Goal: Information Seeking & Learning: Learn about a topic

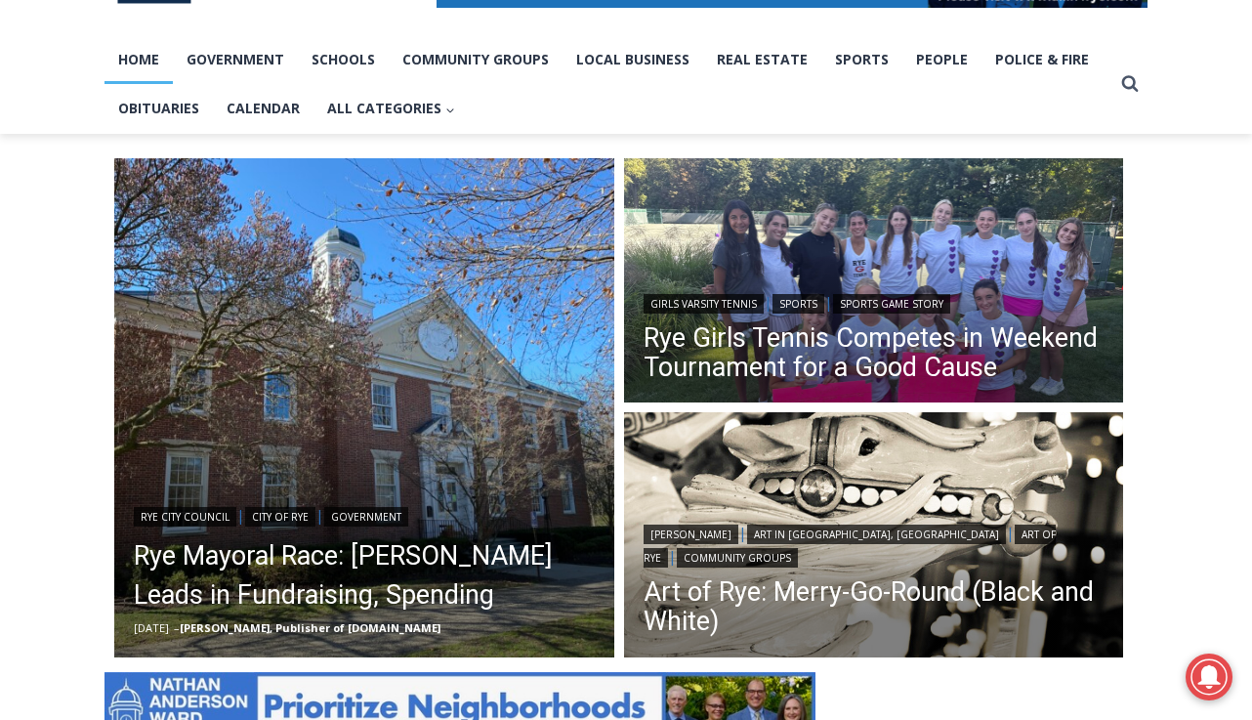
scroll to position [394, 0]
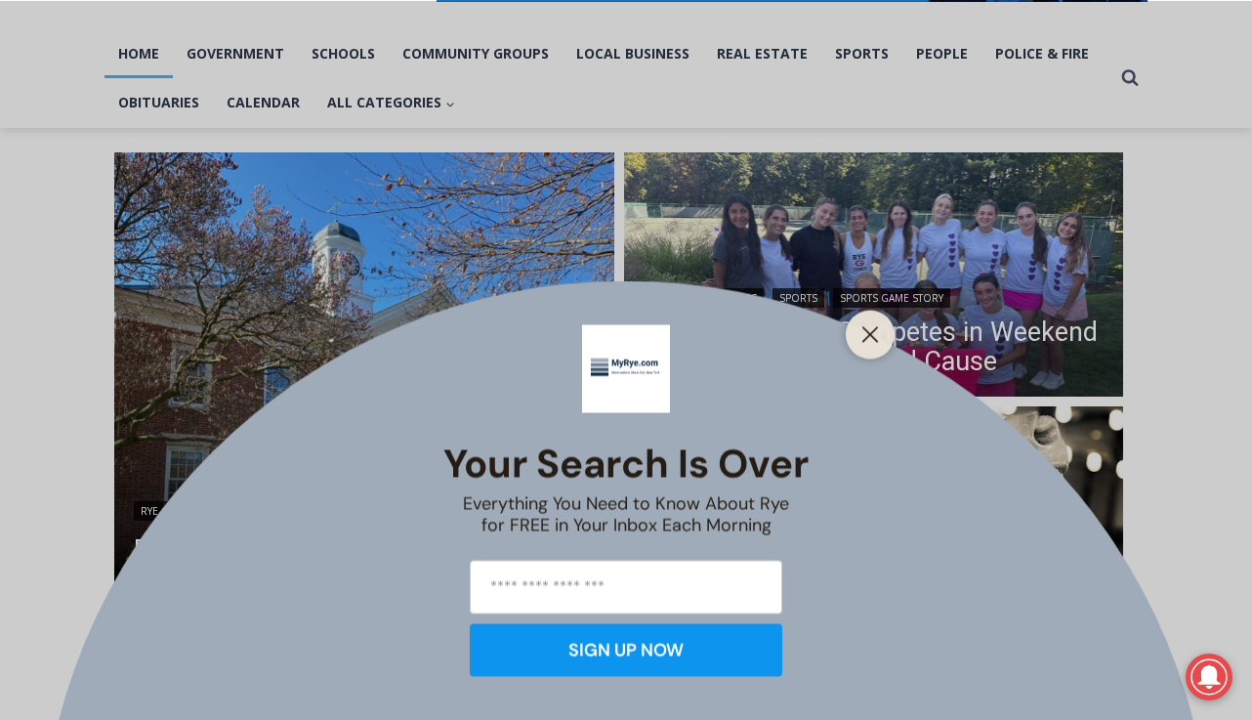
click at [871, 43] on div "Your Search is Over Everything You Need to Know About Rye for FREE in Your Inbo…" at bounding box center [626, 360] width 1252 height 720
click at [865, 56] on div "Your Search is Over Everything You Need to Know About Rye for FREE in Your Inbo…" at bounding box center [626, 360] width 1252 height 720
click at [862, 321] on button "Close" at bounding box center [869, 333] width 27 height 27
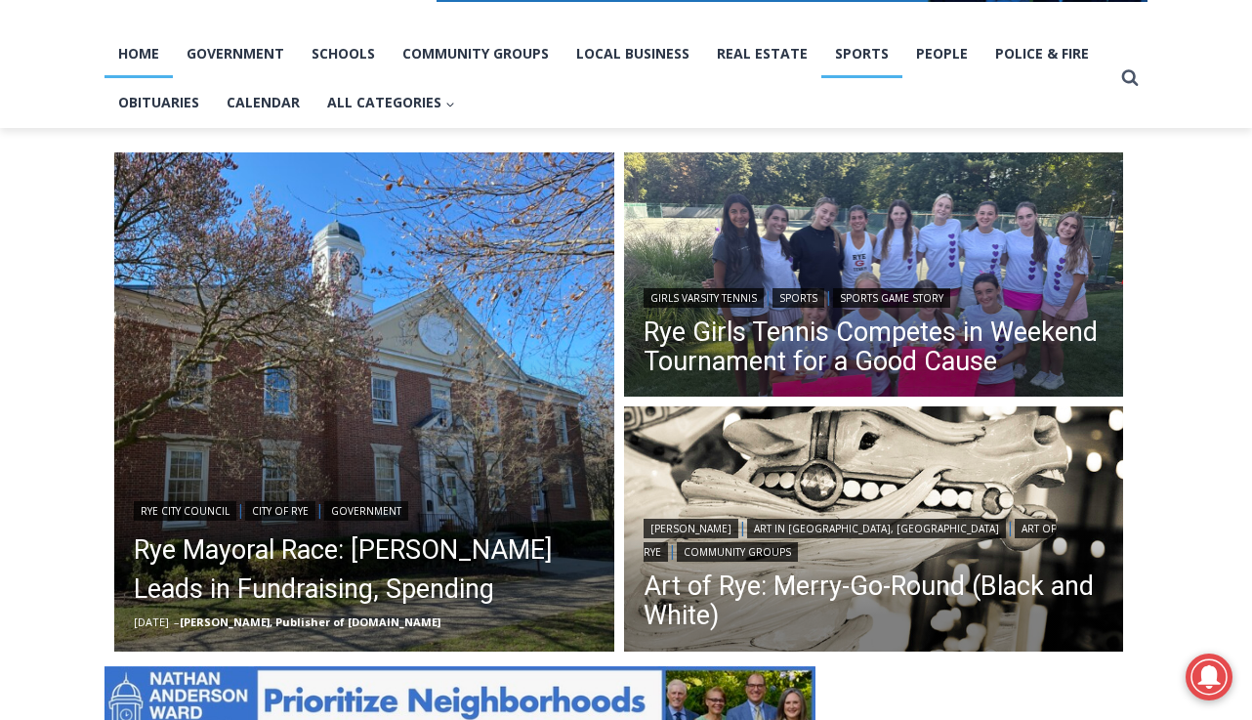
click at [870, 40] on link "Sports" at bounding box center [861, 53] width 81 height 49
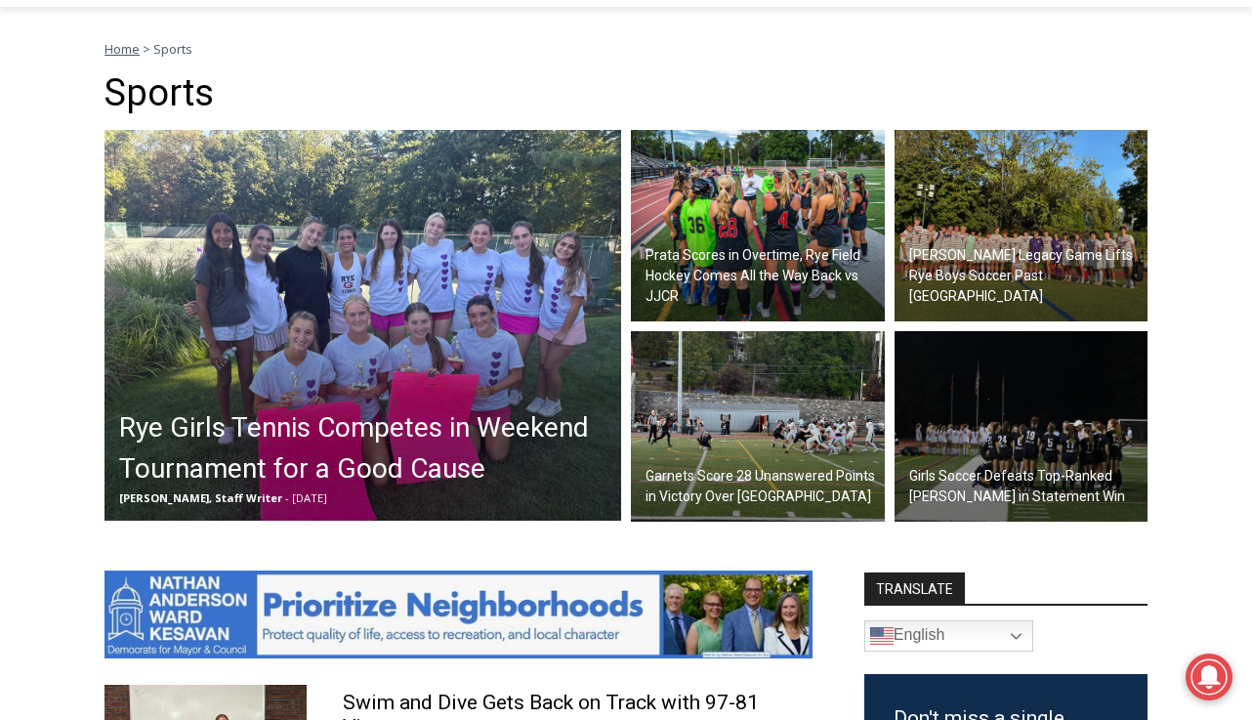
scroll to position [523, 0]
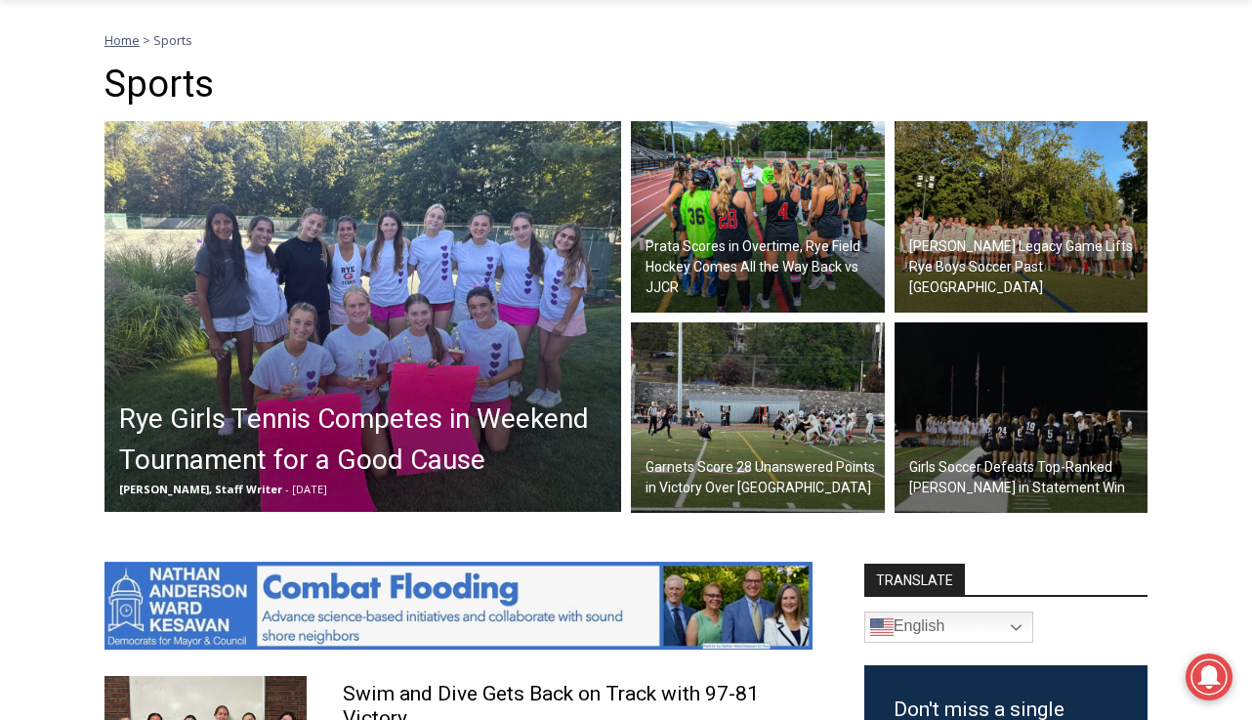
click at [685, 261] on h2 "Prata Scores in Overtime, Rye Field Hockey Comes All the Way Back vs JJCR" at bounding box center [762, 267] width 234 height 62
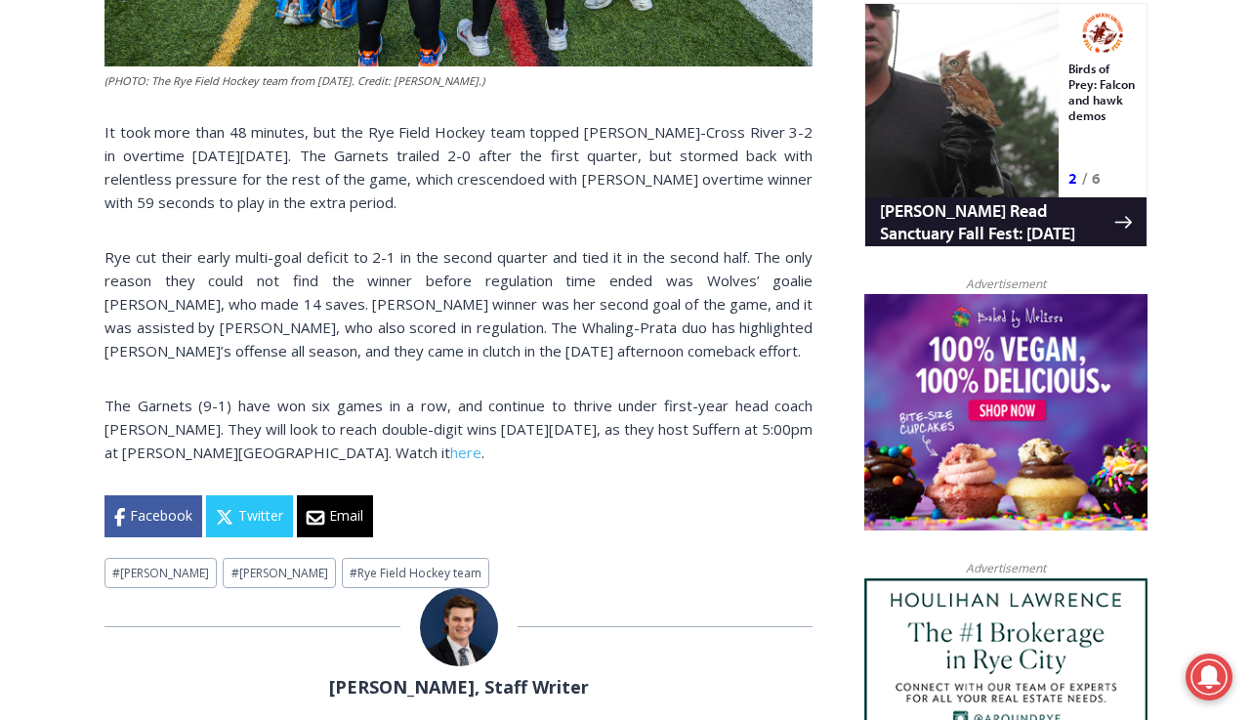
scroll to position [1271, 0]
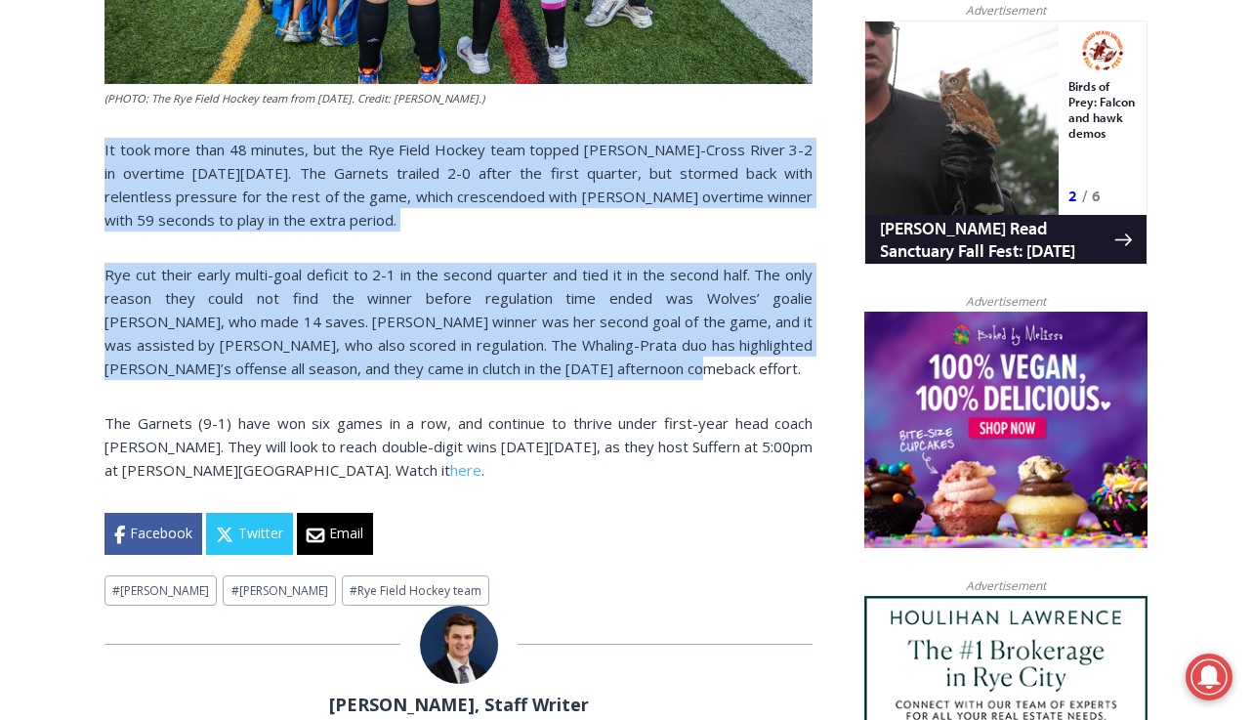
drag, startPoint x: 575, startPoint y: 376, endPoint x: 98, endPoint y: 155, distance: 526.0
copy div "It took more than 48 minutes, but the Rye Field Hockey team topped John Jay-Cro…"
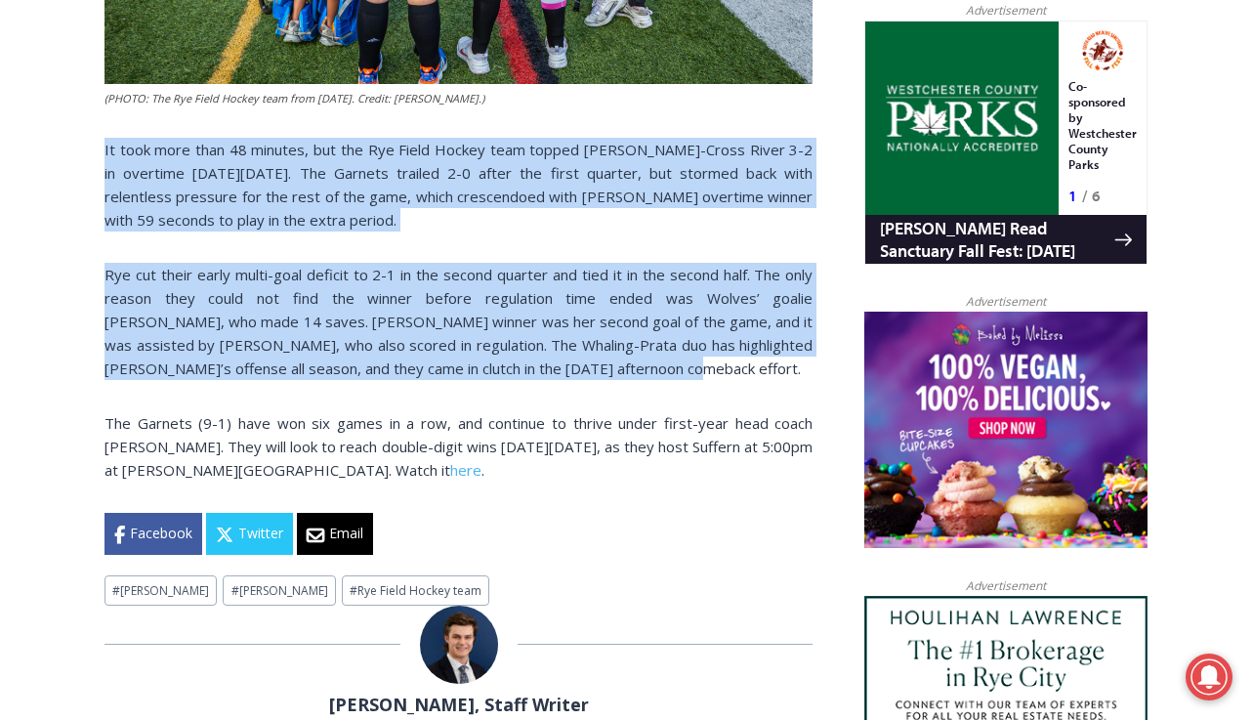
click at [491, 357] on p "Rye cut their early multi-goal deficit to 2-1 in the second quarter and tied it…" at bounding box center [458, 321] width 708 height 117
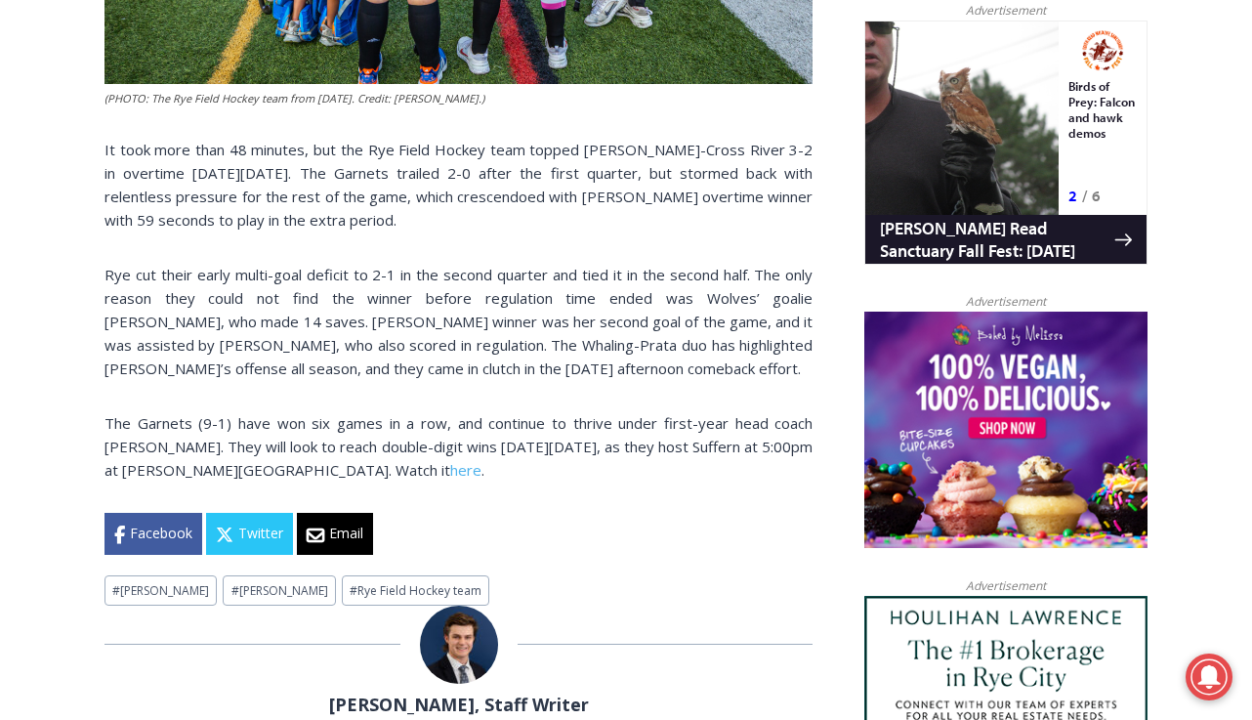
drag, startPoint x: 574, startPoint y: 370, endPoint x: 556, endPoint y: 361, distance: 20.5
click at [558, 362] on p "Rye cut their early multi-goal deficit to 2-1 in the second quarter and tied it…" at bounding box center [458, 321] width 708 height 117
